Goal: Find specific page/section: Find specific page/section

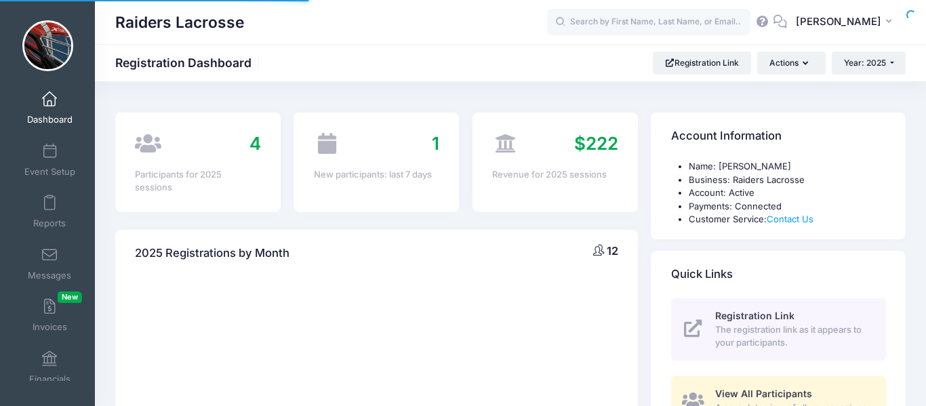
select select
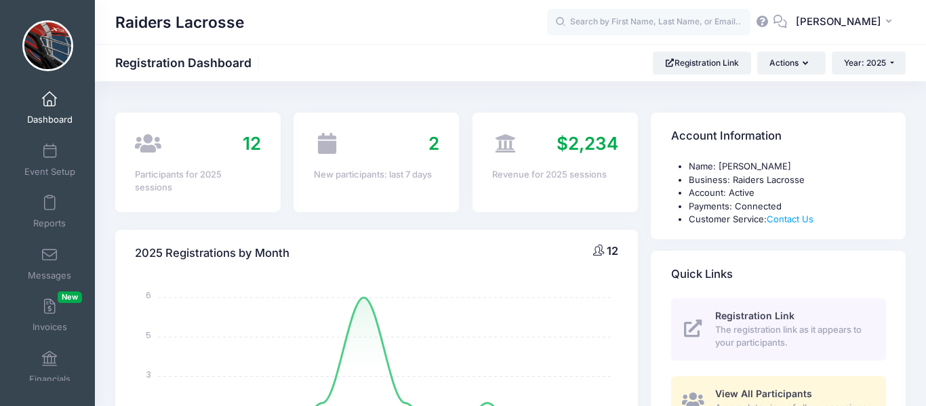
click at [749, 329] on span "The registration link as it appears to your participants." at bounding box center [792, 336] width 155 height 26
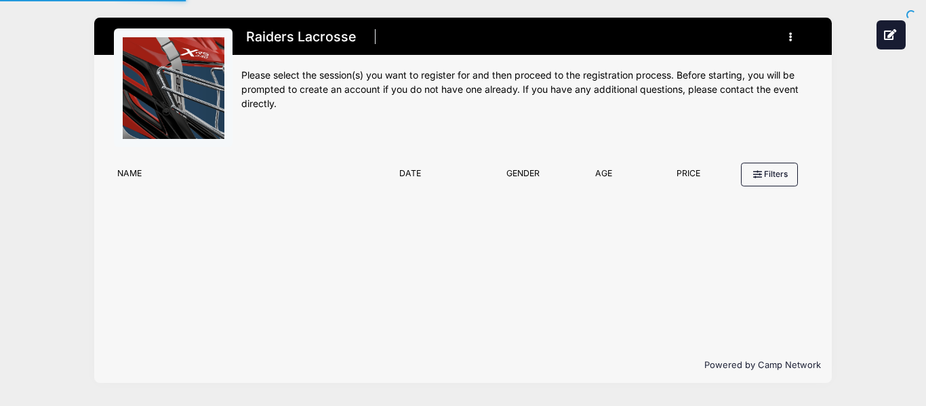
type input "#E5E5E5"
